Goal: Transaction & Acquisition: Purchase product/service

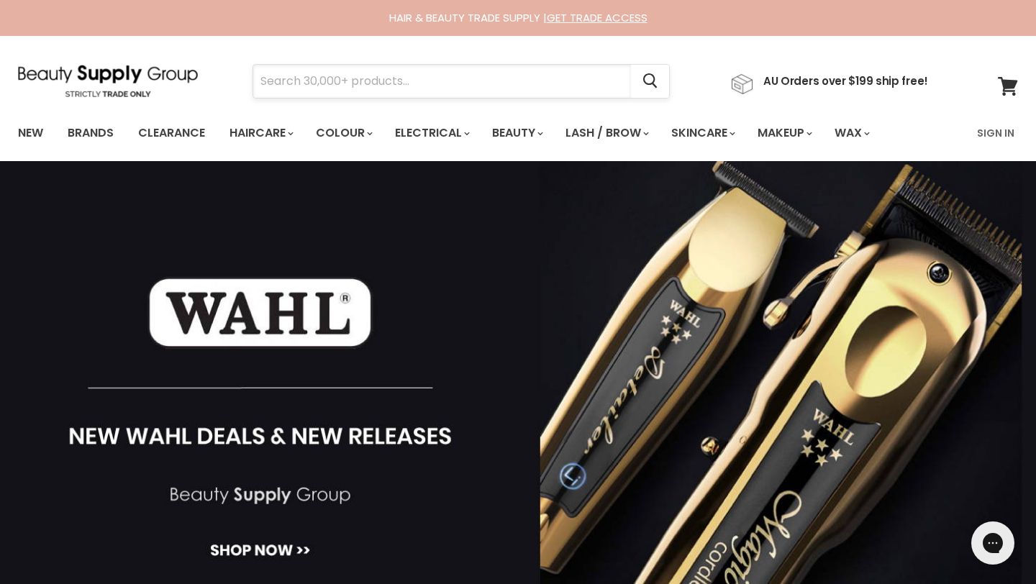
click at [409, 80] on input "Search" at bounding box center [442, 81] width 378 height 33
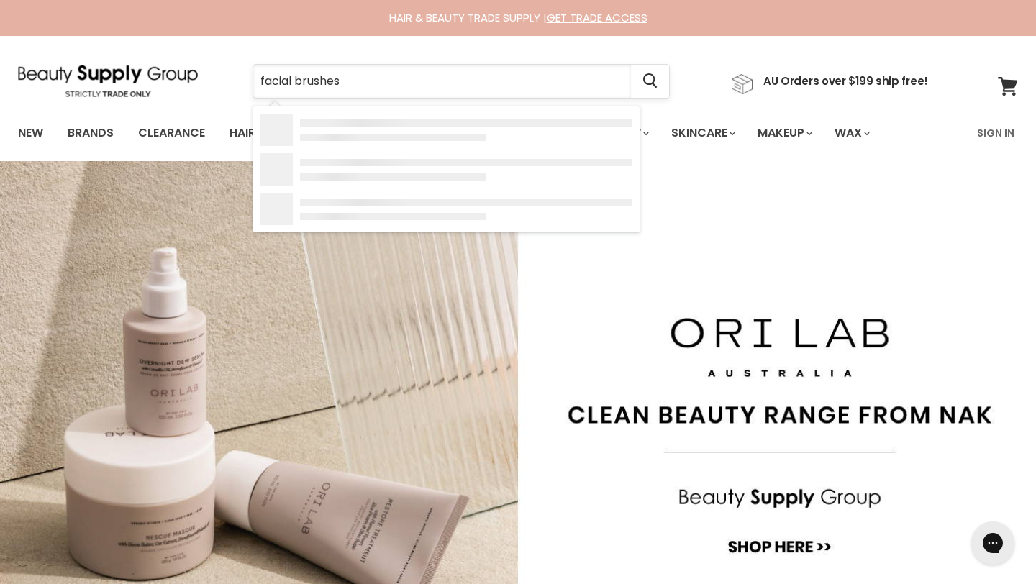
type input "facial brushes"
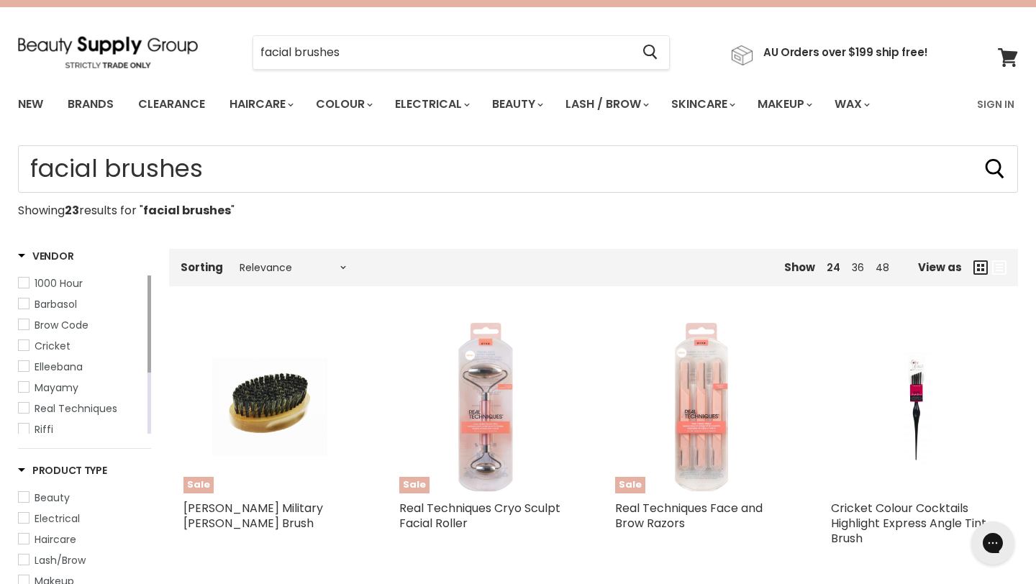
type input "facial brushes"
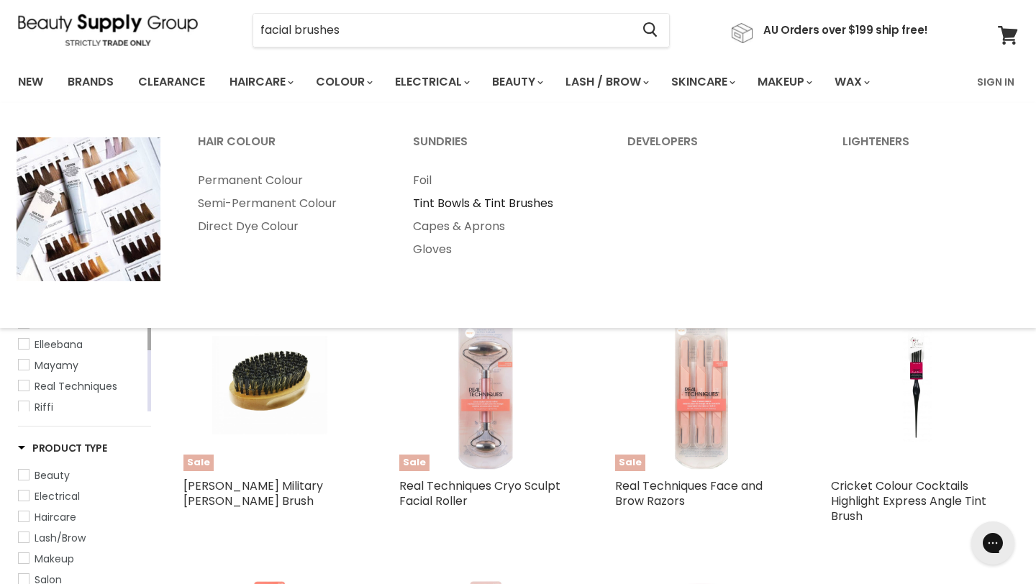
scroll to position [29, 0]
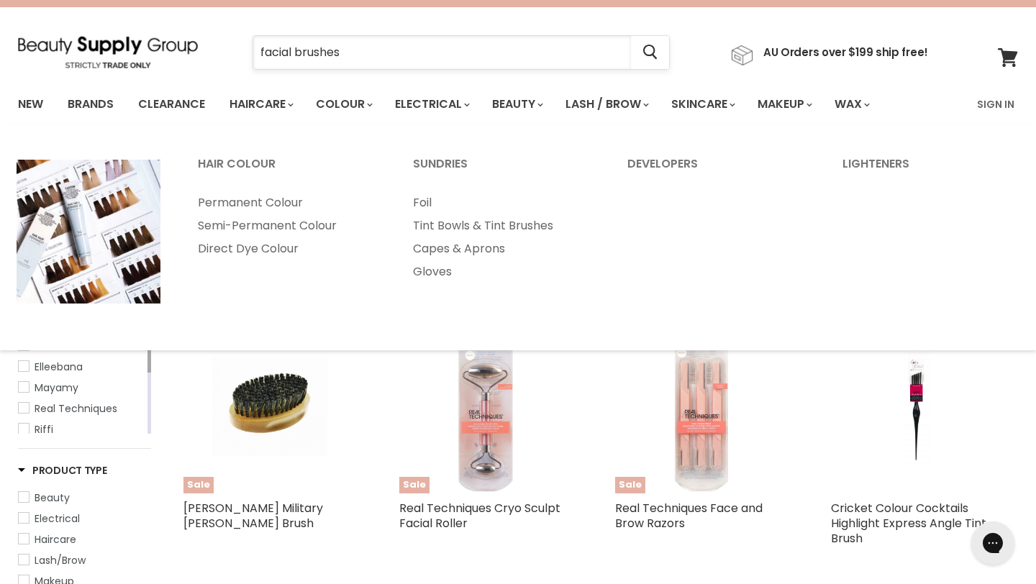
click at [334, 55] on input "facial brushes" at bounding box center [442, 52] width 378 height 33
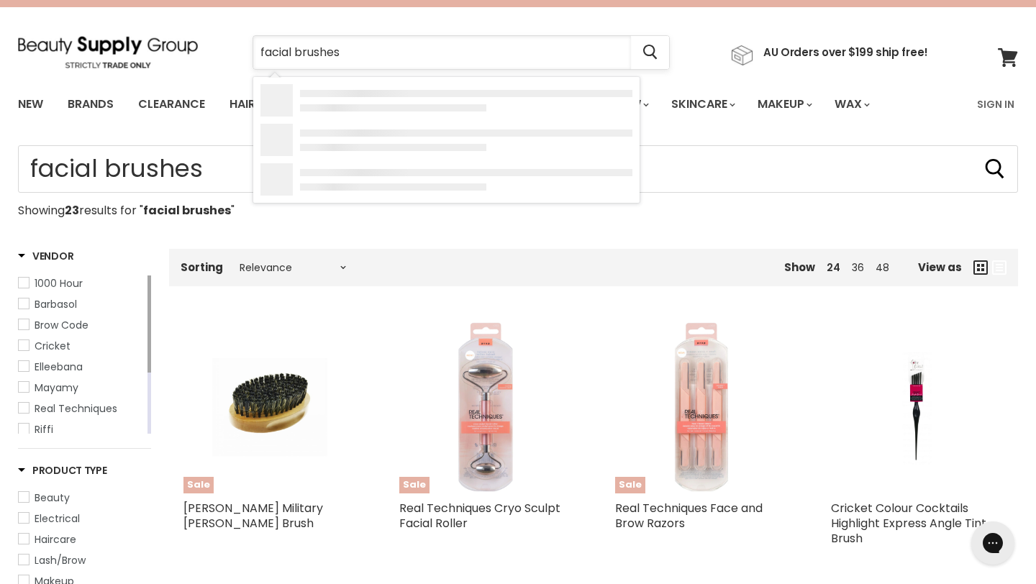
click at [288, 50] on input "facial brushes" at bounding box center [442, 52] width 378 height 33
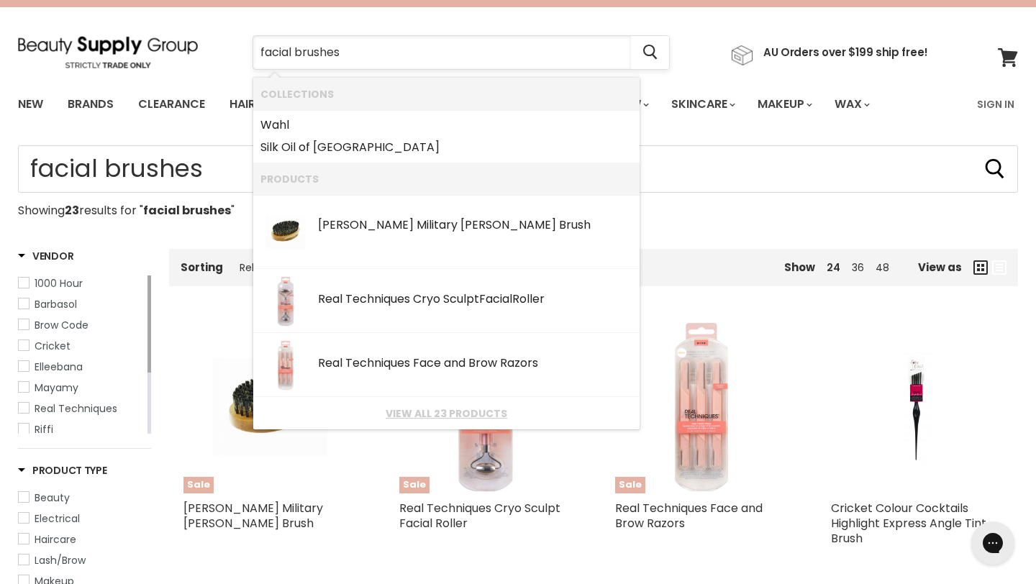
click at [350, 55] on input "facial brushes" at bounding box center [442, 52] width 378 height 33
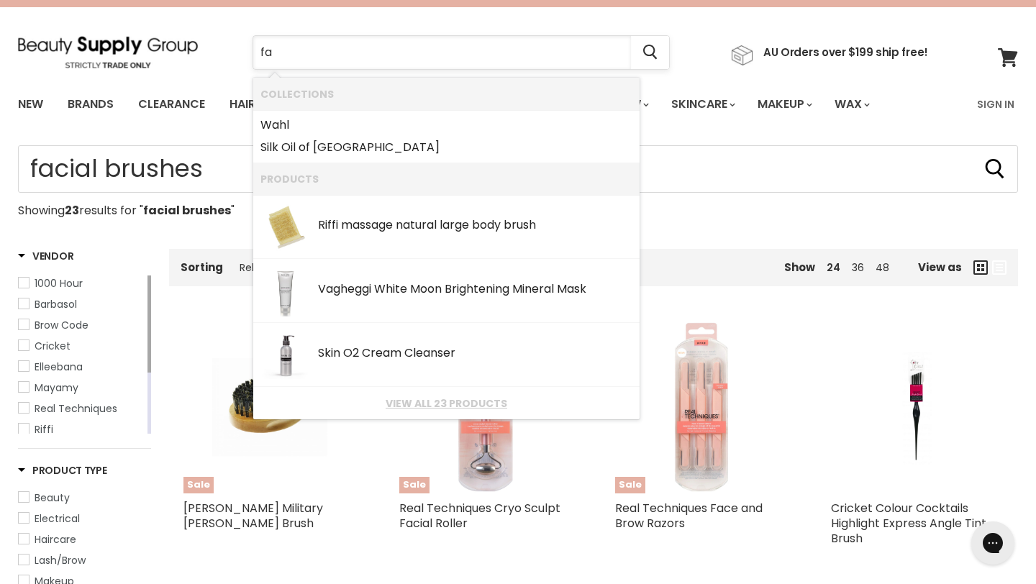
type input "f"
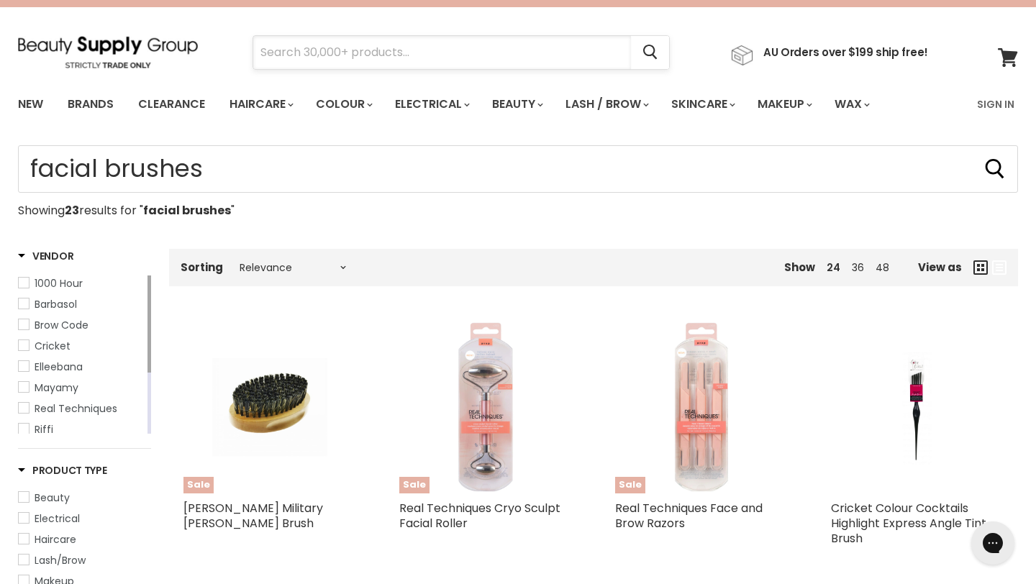
type input "s"
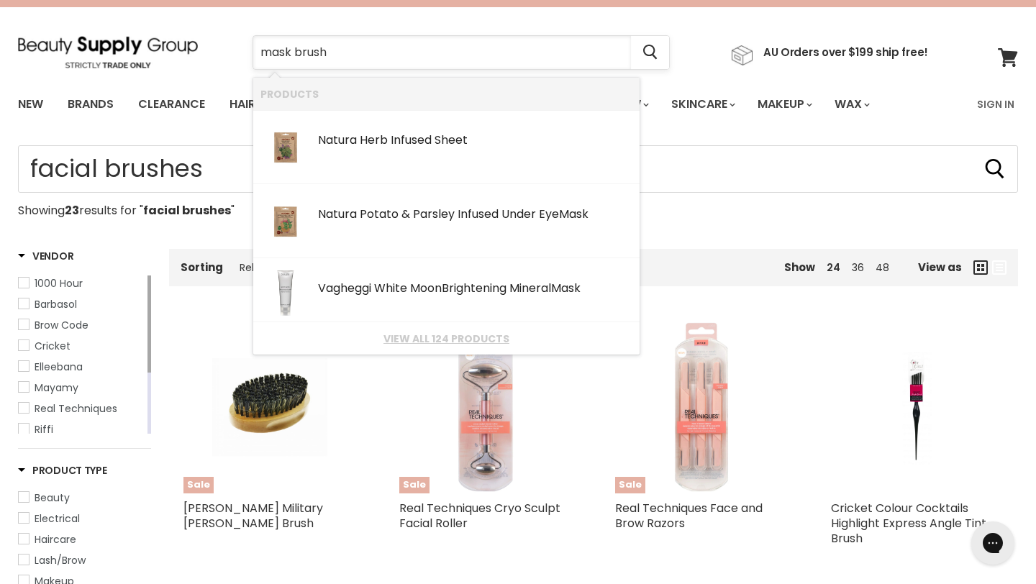
type input "mask brush"
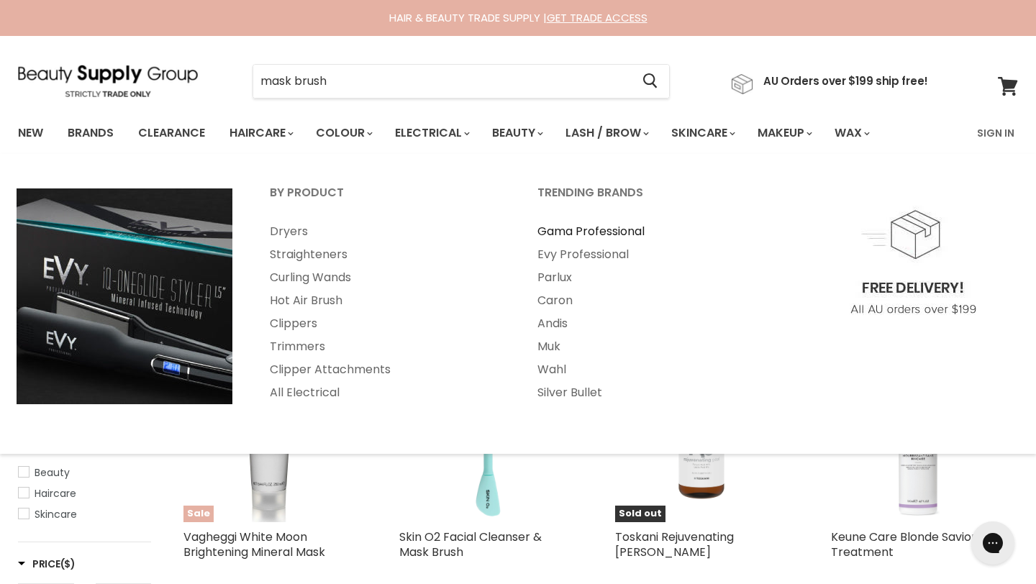
type input "mask brush"
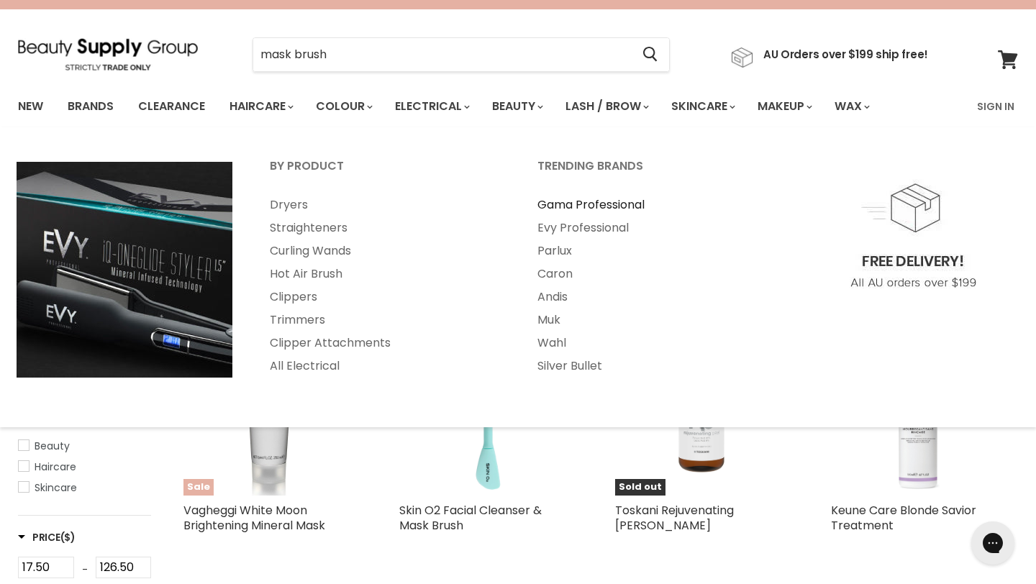
scroll to position [29, 0]
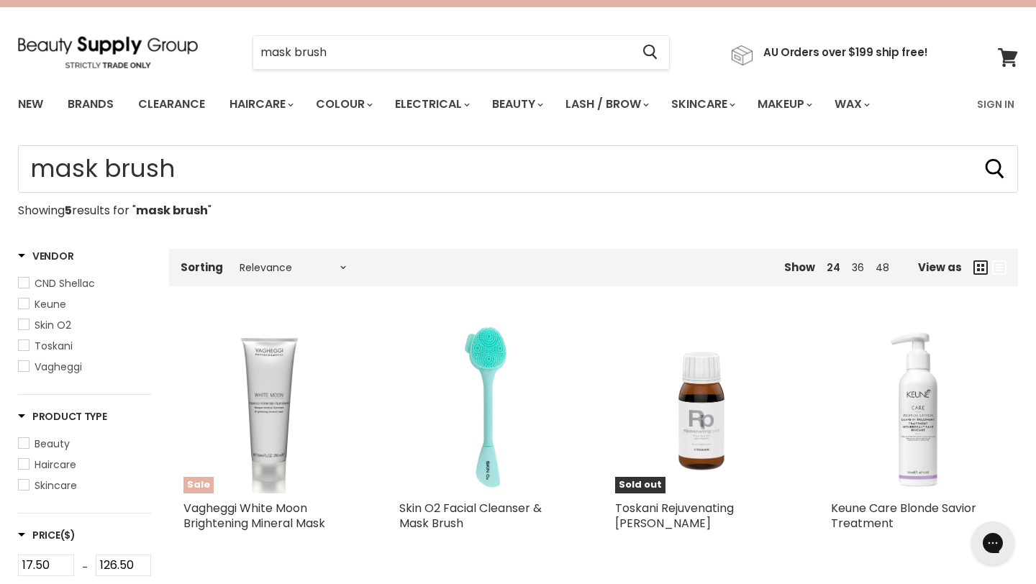
click at [933, 26] on section "Menu mask brush Cancel" at bounding box center [518, 45] width 1036 height 76
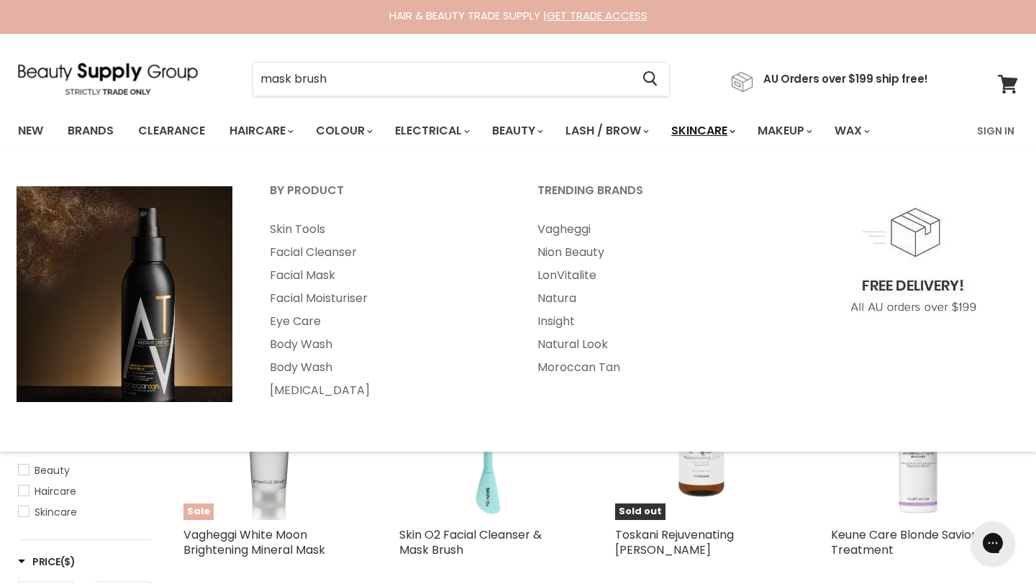
scroll to position [0, 0]
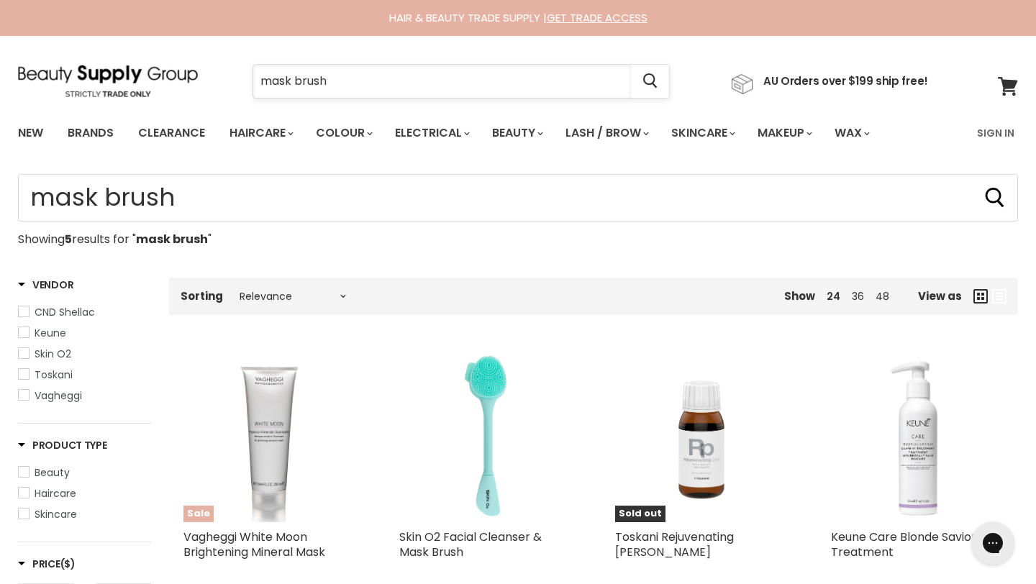
click at [345, 75] on input "mask brush" at bounding box center [442, 81] width 378 height 33
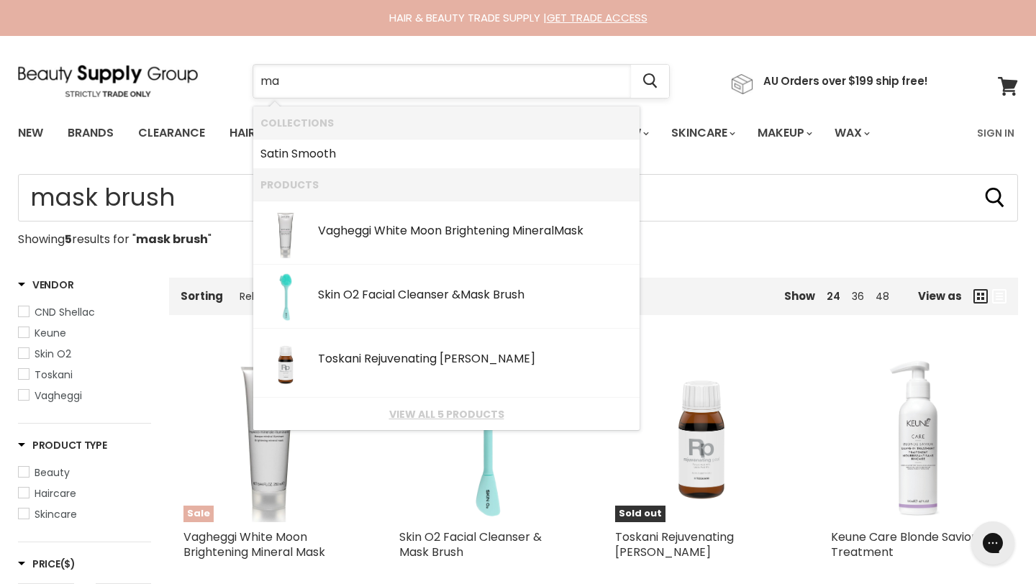
type input "m"
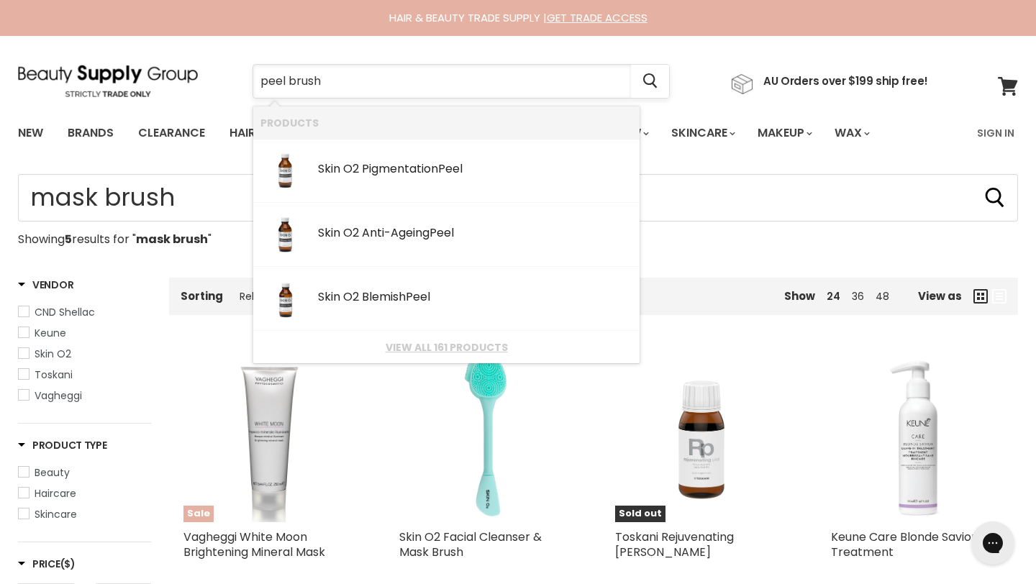
type input "peel brush"
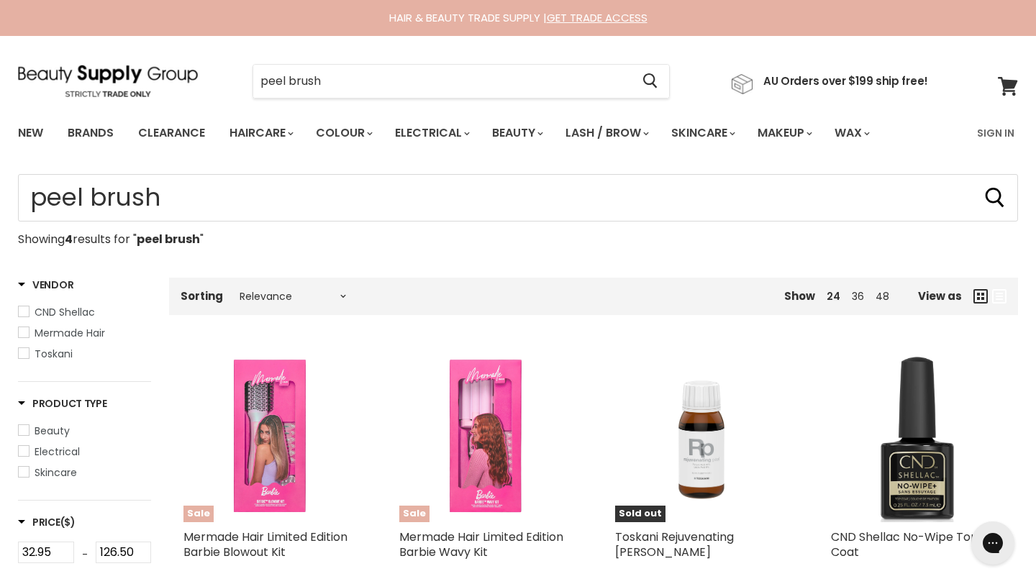
type input "peel brush"
click at [393, 79] on input "peel brush" at bounding box center [442, 81] width 378 height 33
drag, startPoint x: 333, startPoint y: 81, endPoint x: 204, endPoint y: 80, distance: 128.7
click at [212, 81] on div "peel brush Cancel AU Orders over $199 ship free!" at bounding box center [473, 81] width 910 height 33
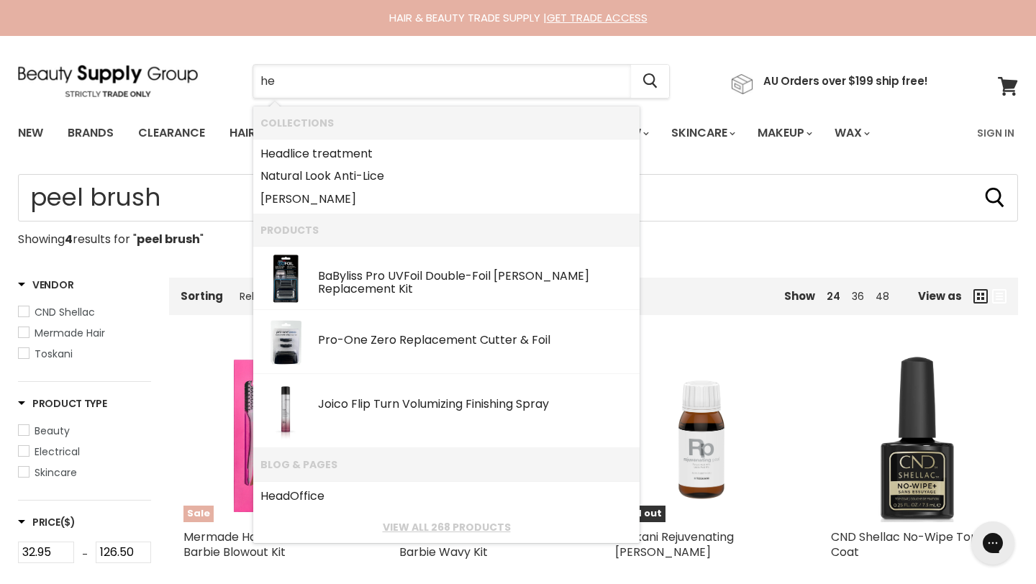
type input "h"
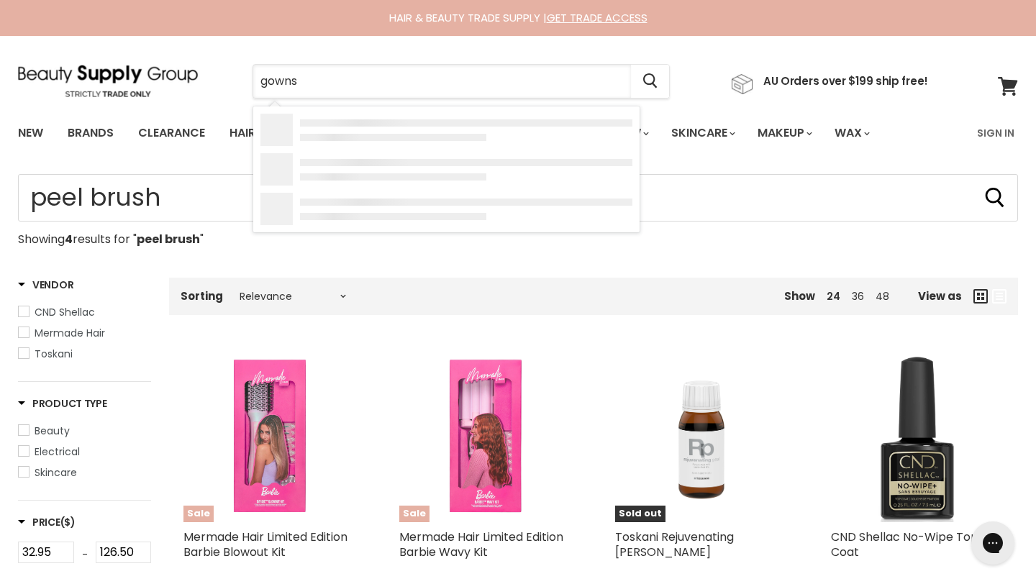
type input "gowns"
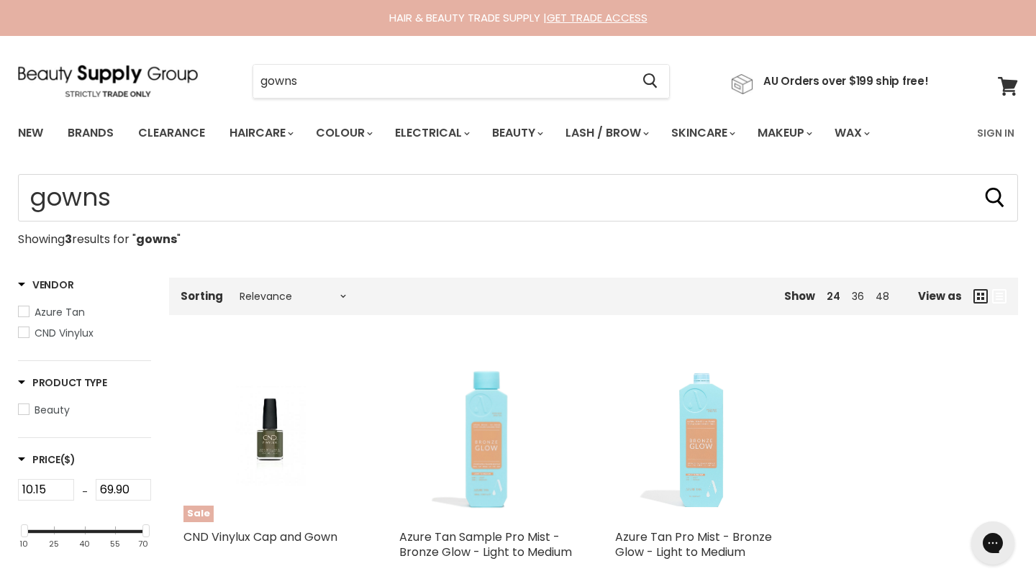
type input "gowns"
click at [322, 68] on input "gowns" at bounding box center [442, 81] width 378 height 33
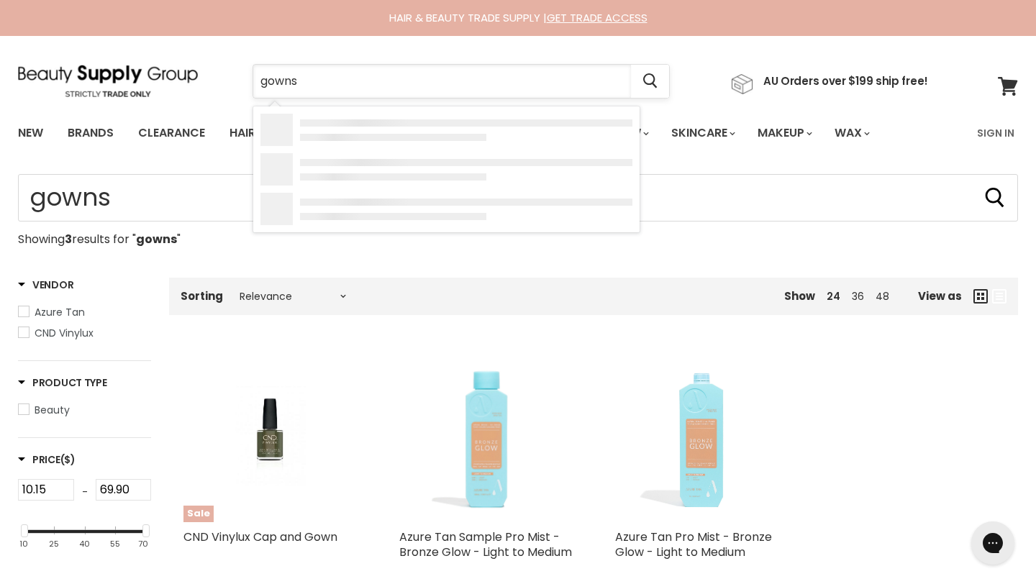
click at [322, 92] on input "gowns" at bounding box center [442, 81] width 378 height 33
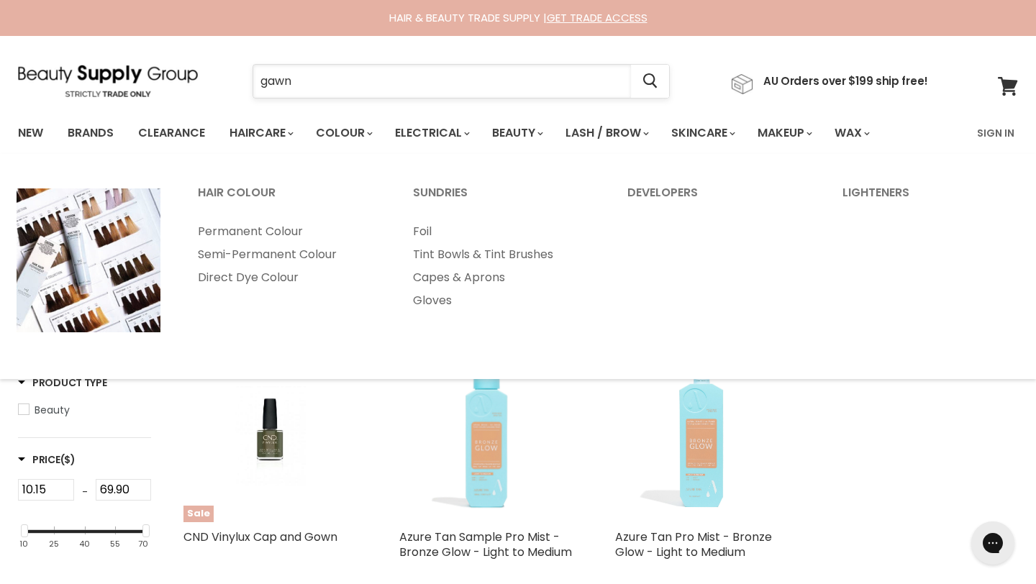
click at [367, 78] on input "gawn" at bounding box center [442, 81] width 378 height 33
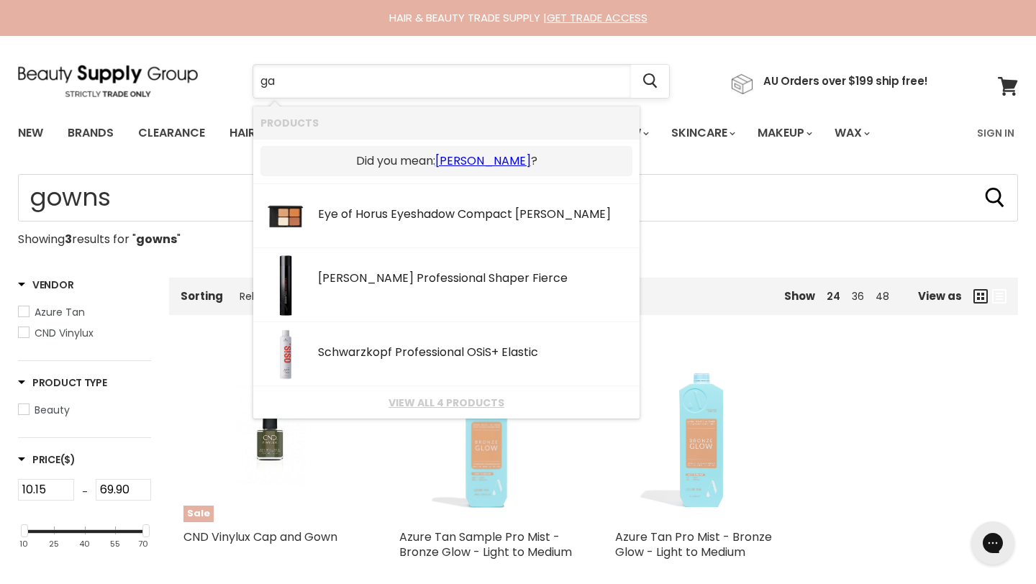
type input "g"
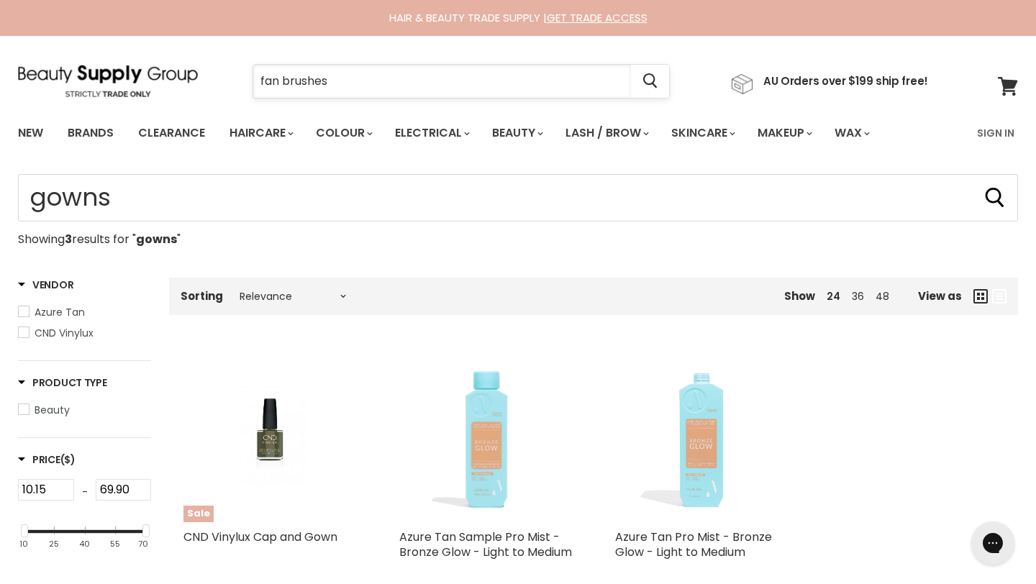
click at [334, 87] on input "fan brushes" at bounding box center [442, 81] width 378 height 33
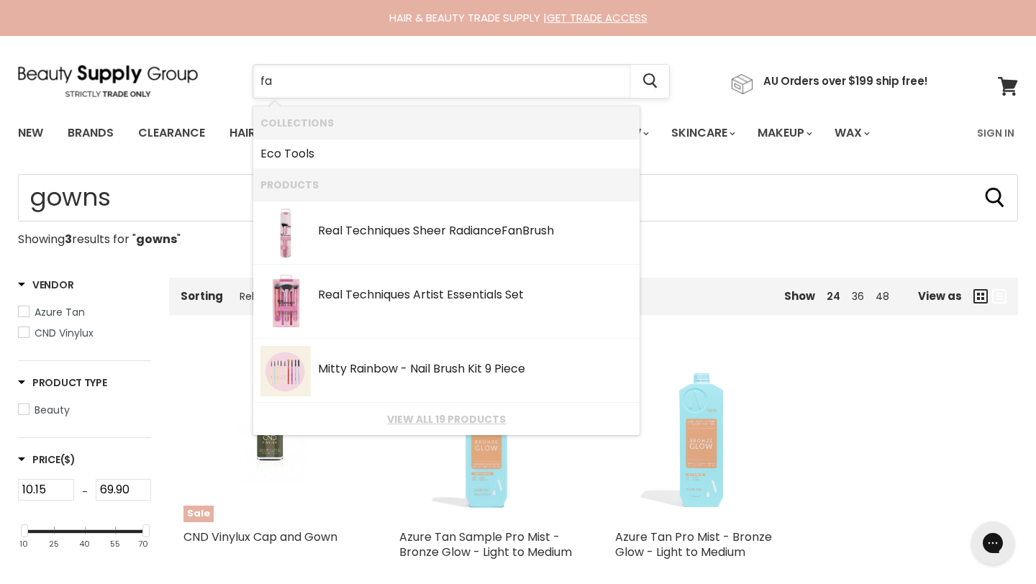
type input "f"
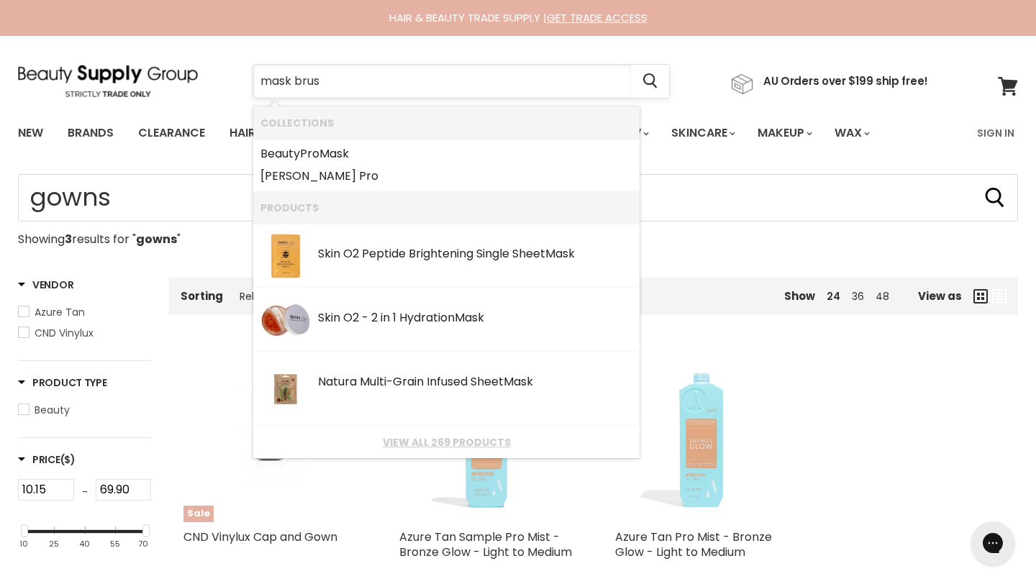
type input "mask brush"
